Goal: Navigation & Orientation: Understand site structure

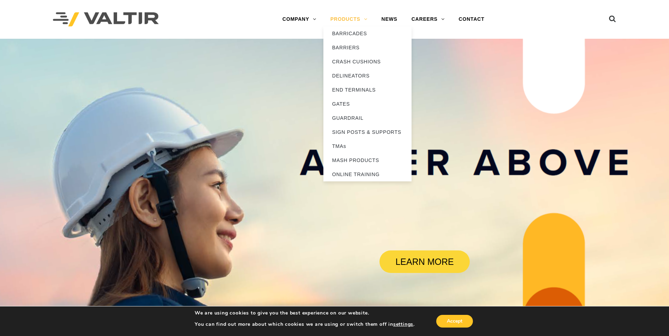
click at [339, 21] on link "PRODUCTS" at bounding box center [348, 19] width 51 height 14
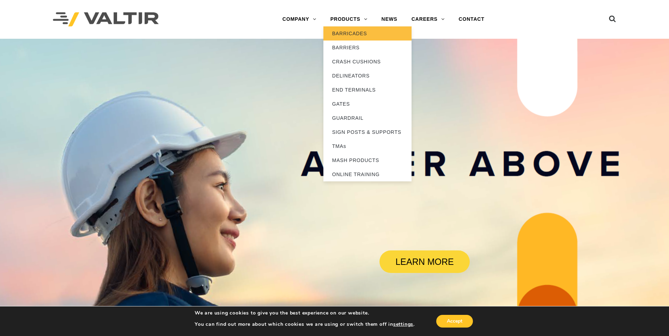
click at [346, 35] on link "BARRICADES" at bounding box center [367, 33] width 88 height 14
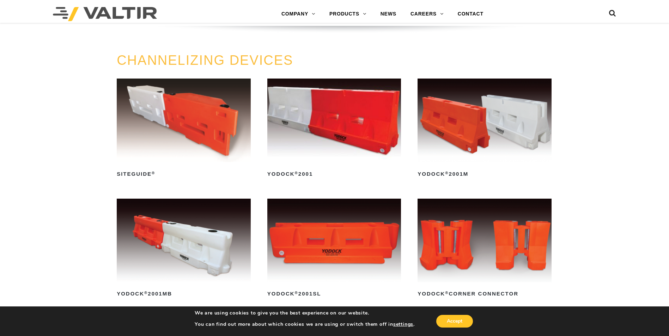
scroll to position [247, 0]
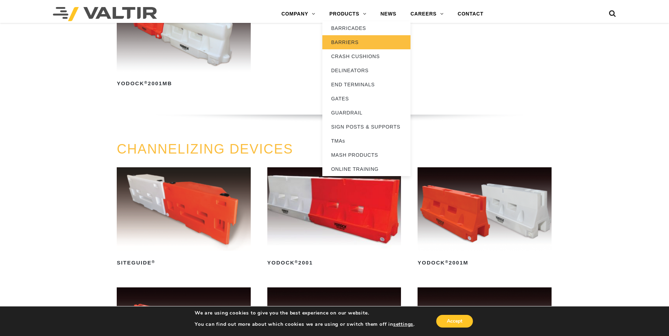
click at [352, 43] on link "BARRIERS" at bounding box center [366, 42] width 88 height 14
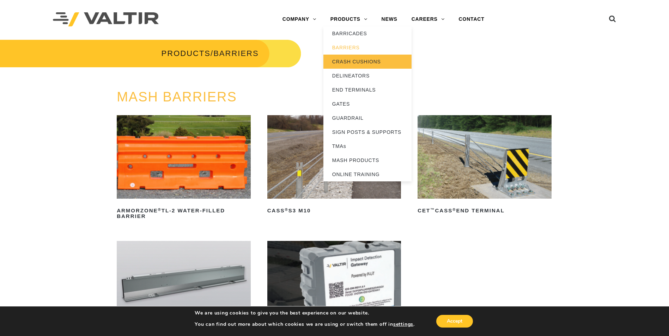
click at [352, 62] on link "CRASH CUSHIONS" at bounding box center [367, 62] width 88 height 14
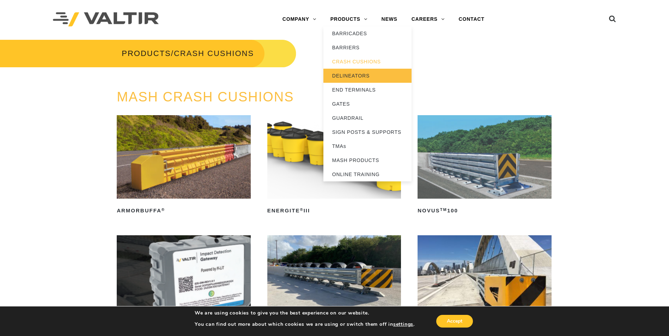
click at [351, 76] on link "DELINEATORS" at bounding box center [367, 76] width 88 height 14
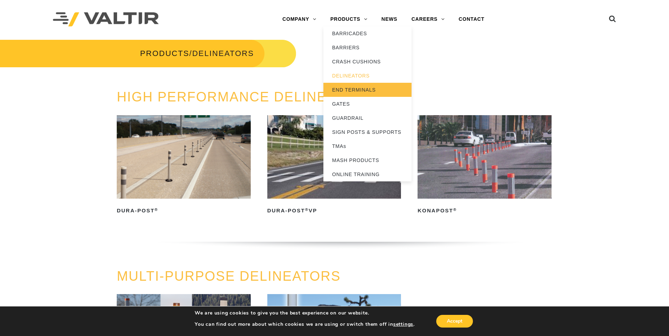
click at [357, 89] on link "END TERMINALS" at bounding box center [367, 90] width 88 height 14
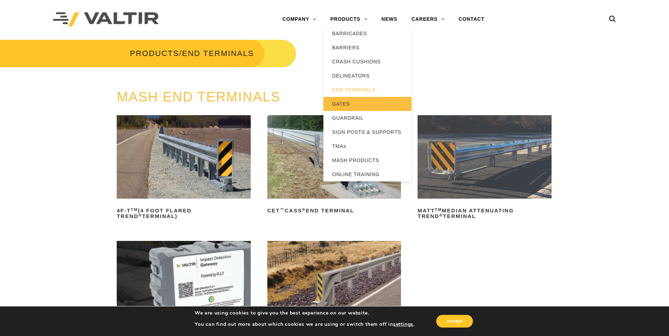
click at [344, 103] on link "GATES" at bounding box center [367, 104] width 88 height 14
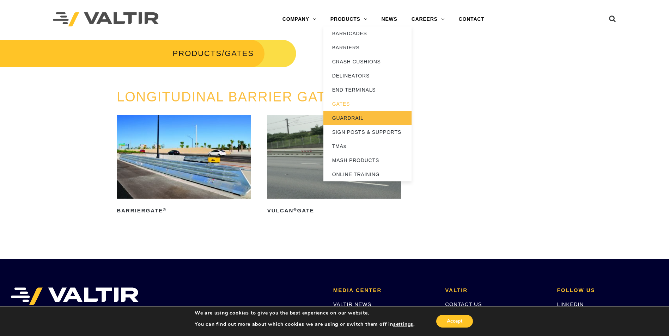
click at [351, 118] on link "GUARDRAIL" at bounding box center [367, 118] width 88 height 14
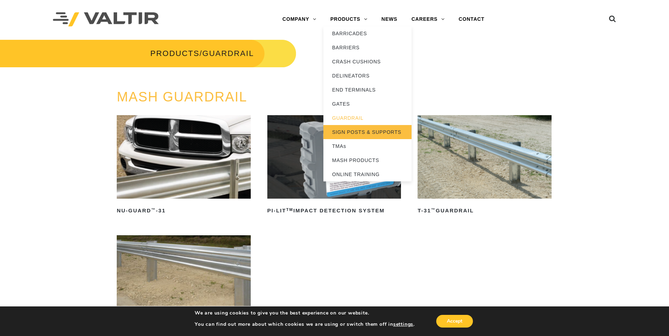
click at [349, 130] on link "SIGN POSTS & SUPPORTS" at bounding box center [367, 132] width 88 height 14
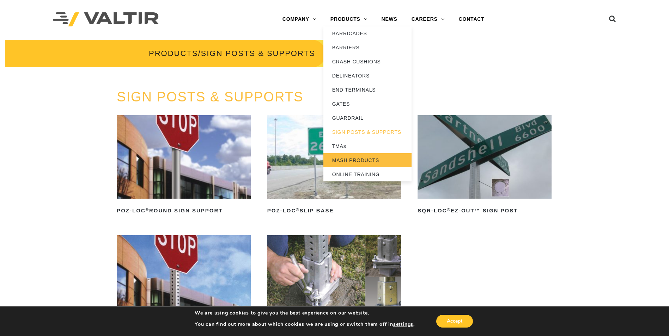
click at [358, 160] on link "MASH PRODUCTS" at bounding box center [367, 160] width 88 height 14
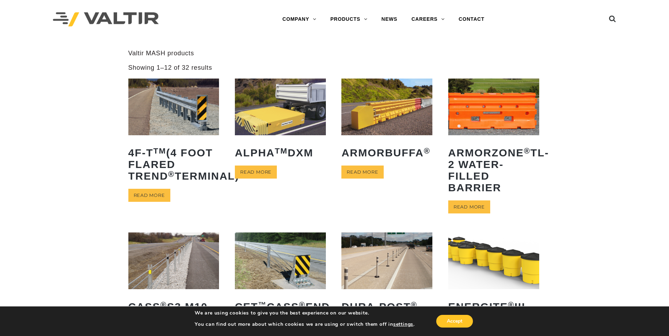
click at [99, 12] on img at bounding box center [106, 19] width 106 height 14
